Goal: Information Seeking & Learning: Compare options

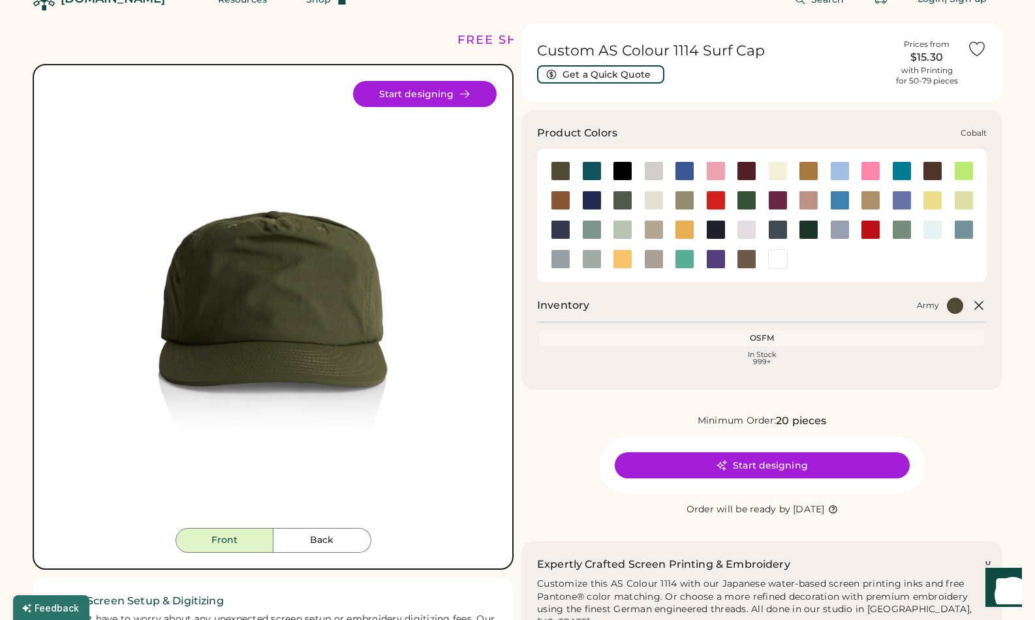
click at [588, 200] on div at bounding box center [592, 201] width 20 height 20
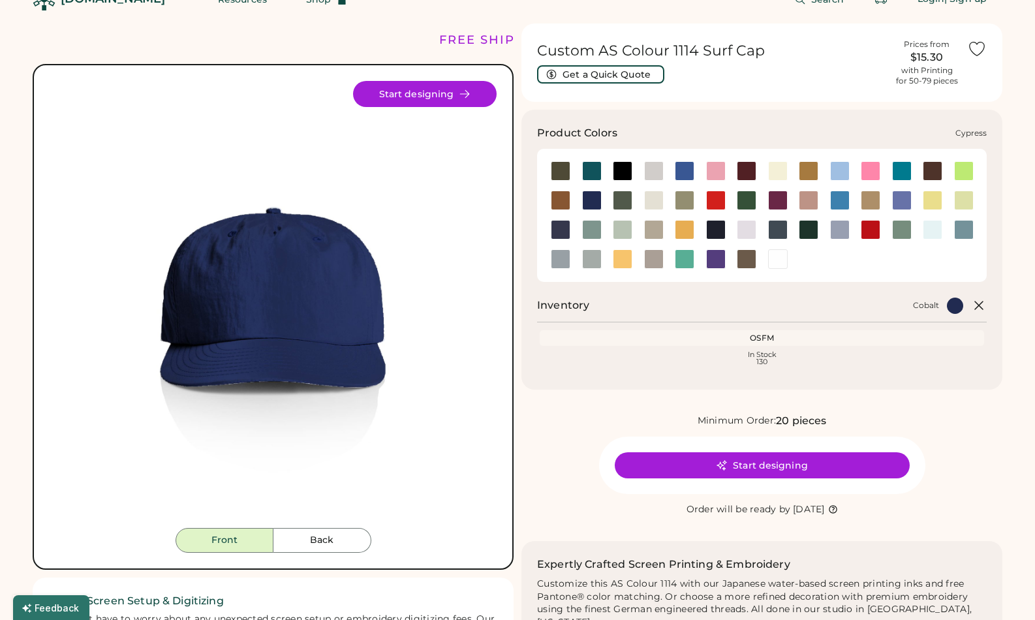
click at [625, 208] on div at bounding box center [623, 201] width 20 height 20
click at [626, 205] on div at bounding box center [623, 201] width 20 height 20
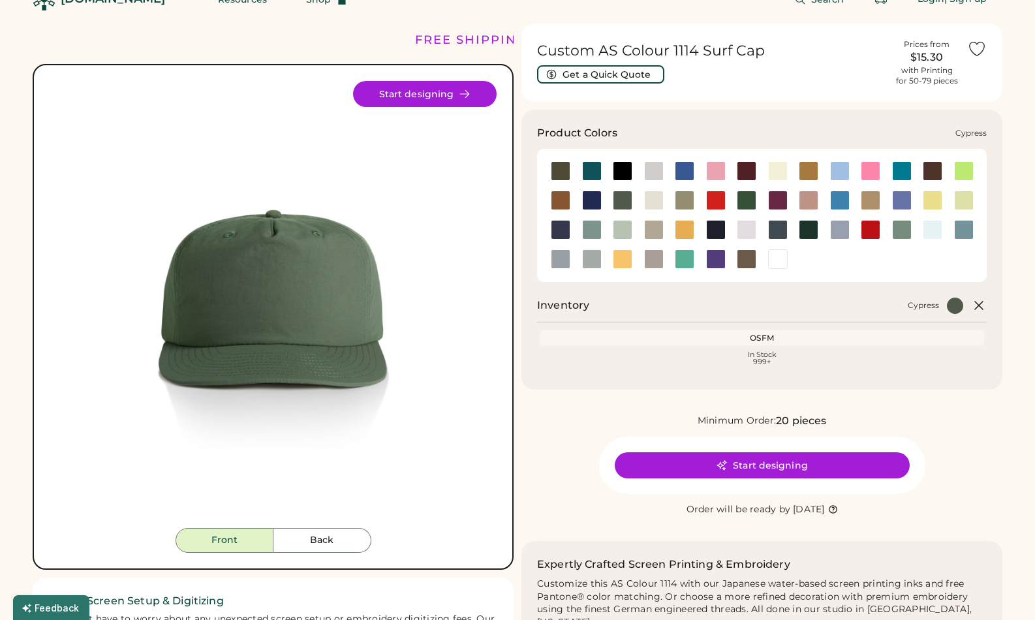
click at [631, 206] on div at bounding box center [623, 201] width 20 height 20
click at [650, 202] on div at bounding box center [654, 201] width 20 height 20
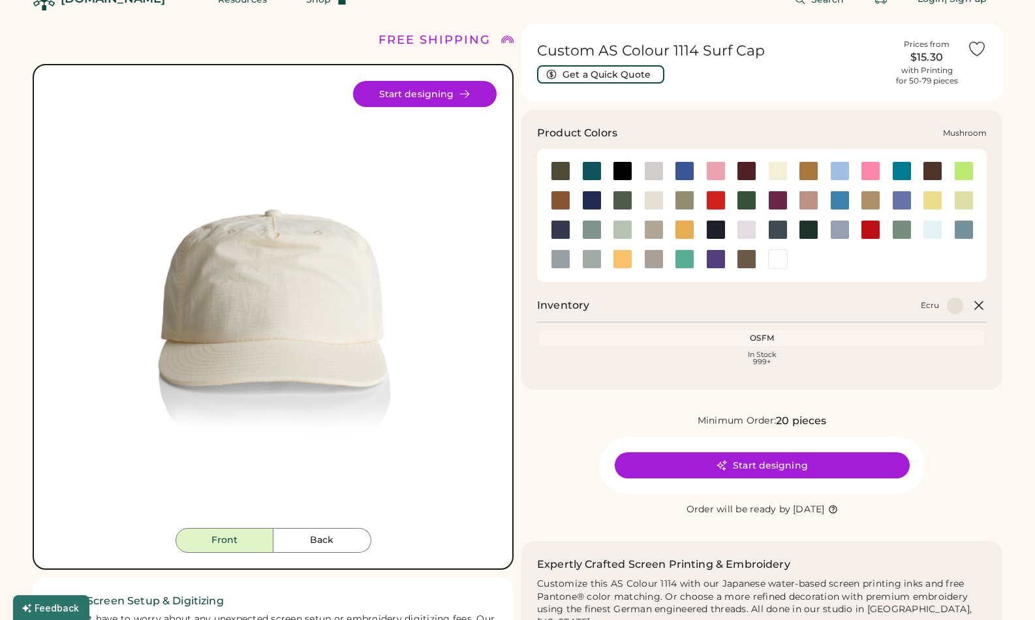
click at [650, 221] on div at bounding box center [654, 230] width 20 height 20
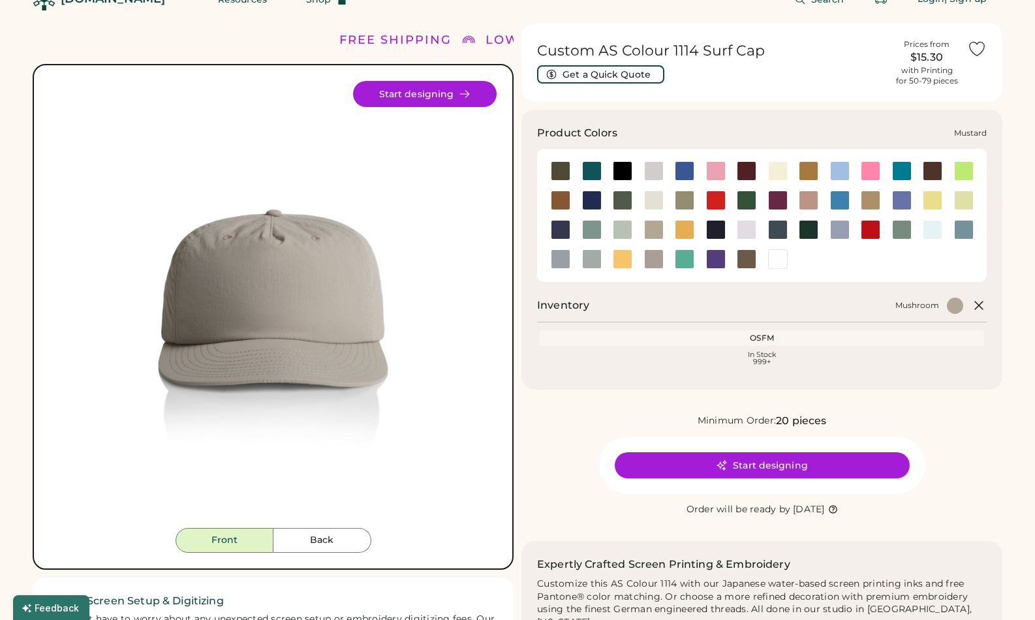
click at [683, 245] on div at bounding box center [684, 259] width 31 height 29
click at [689, 264] on div at bounding box center [685, 259] width 20 height 20
